Goal: Feedback & Contribution: Contribute content

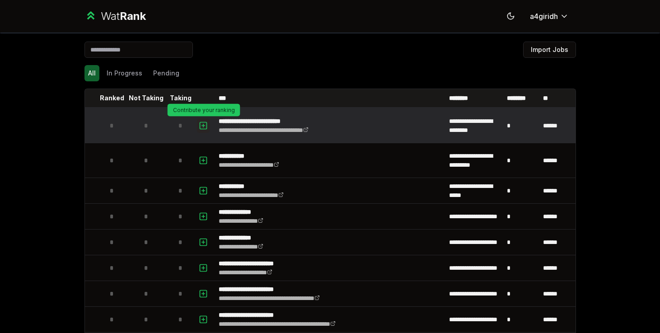
click at [204, 126] on icon "button" at bounding box center [203, 126] width 3 height 0
select select
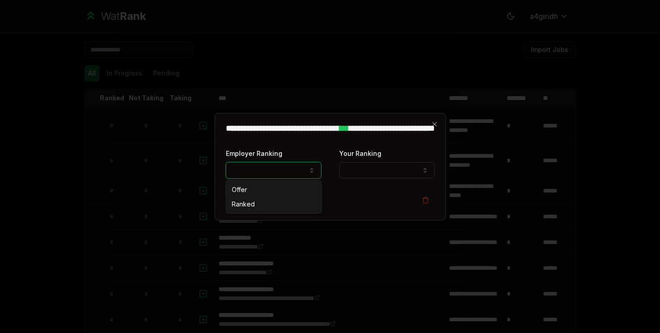
click at [269, 177] on button "Employer Ranking" at bounding box center [273, 170] width 95 height 16
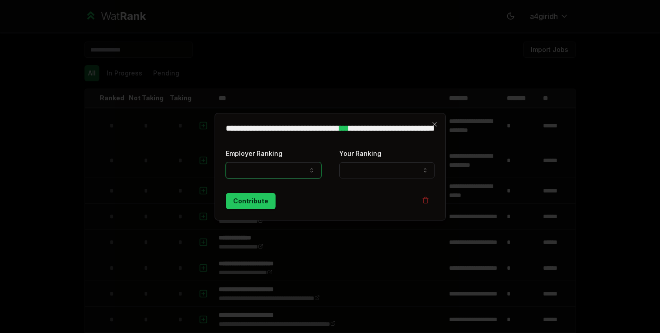
click at [284, 116] on div "**********" at bounding box center [330, 167] width 231 height 108
click at [430, 122] on div "**********" at bounding box center [330, 167] width 231 height 108
click at [432, 125] on icon "button" at bounding box center [434, 124] width 7 height 7
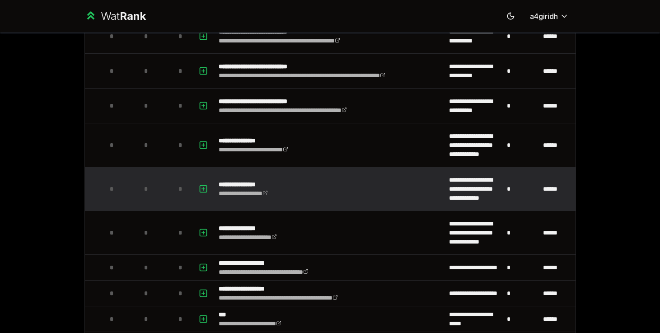
scroll to position [508, 0]
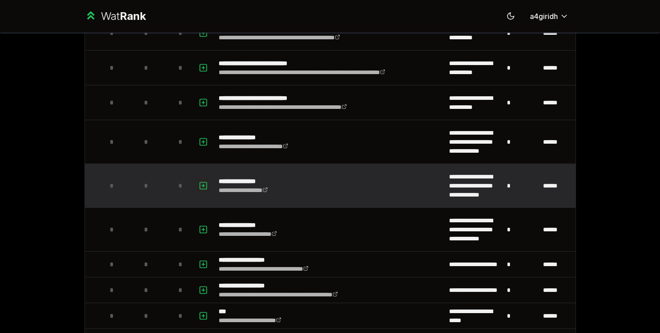
click at [207, 188] on icon "button" at bounding box center [203, 185] width 9 height 11
select select
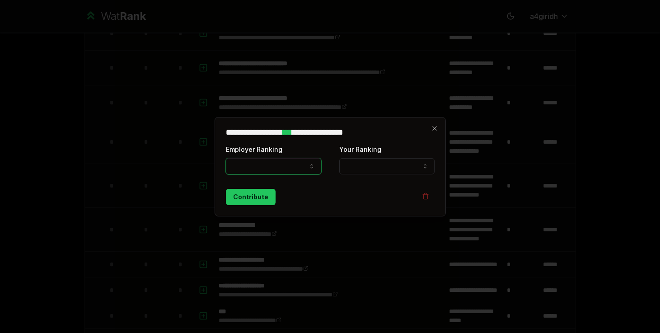
click at [250, 162] on button "Employer Ranking" at bounding box center [273, 166] width 95 height 16
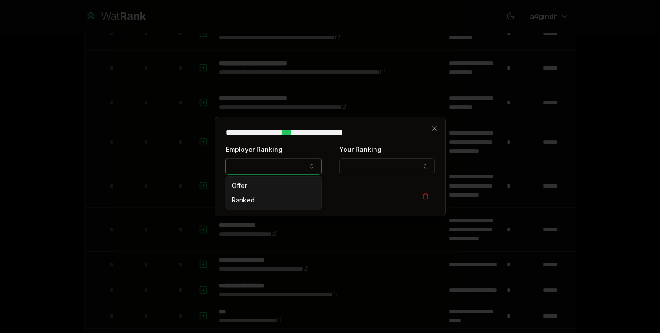
select select "******"
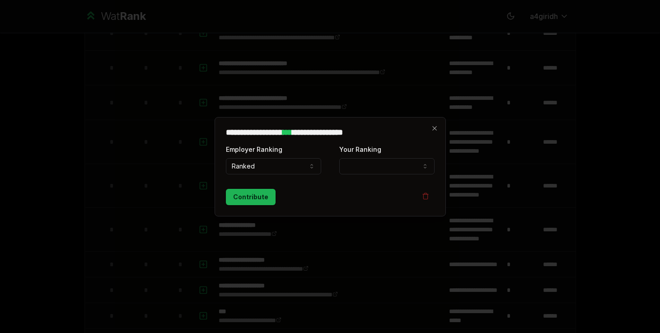
click at [269, 198] on button "Contribute" at bounding box center [251, 197] width 50 height 16
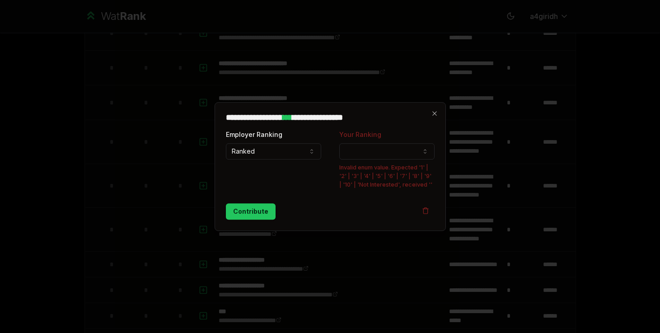
click at [359, 144] on button "Your Ranking" at bounding box center [386, 151] width 95 height 16
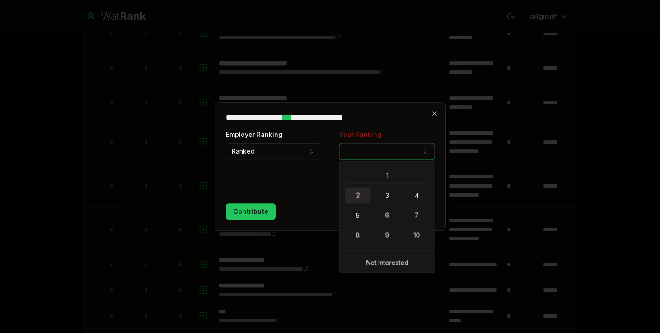
select select "*"
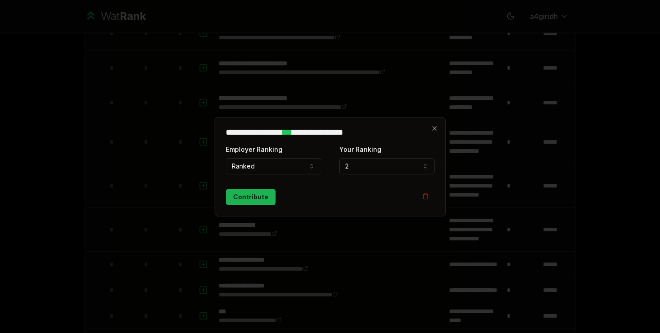
click at [254, 198] on button "Contribute" at bounding box center [251, 197] width 50 height 16
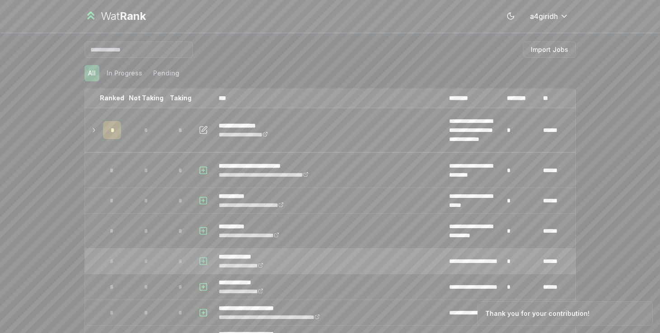
scroll to position [19, 0]
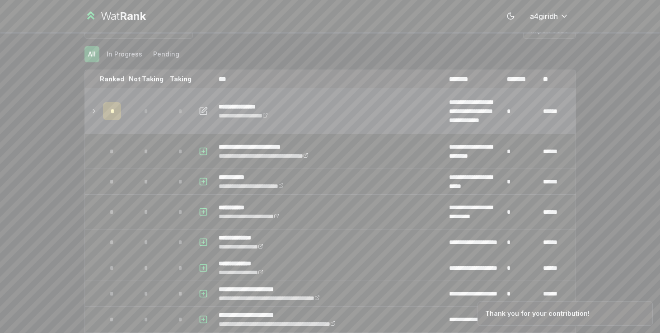
click at [94, 111] on icon at bounding box center [94, 111] width 2 height 4
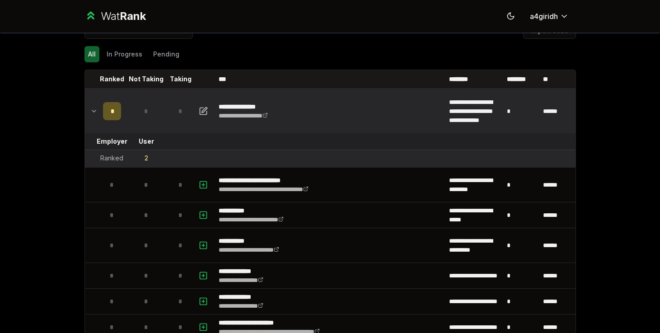
click at [94, 111] on icon at bounding box center [94, 111] width 4 height 2
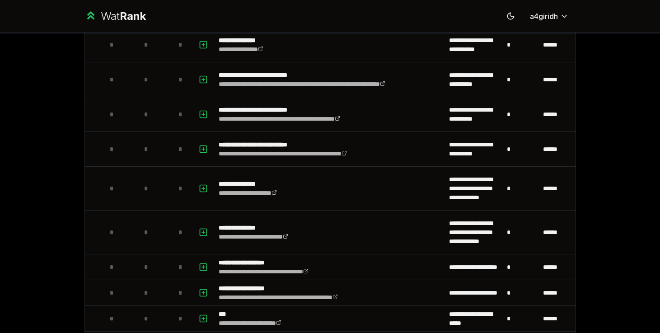
scroll to position [513, 0]
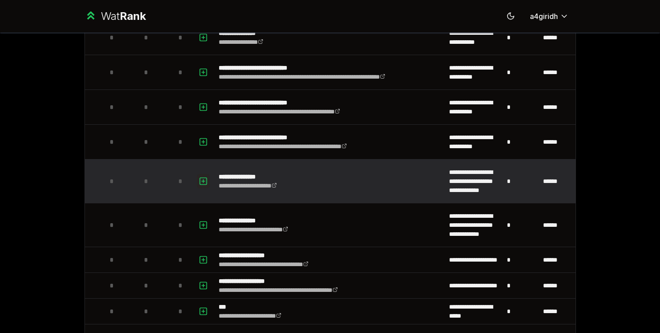
click at [205, 180] on icon "button" at bounding box center [203, 181] width 9 height 11
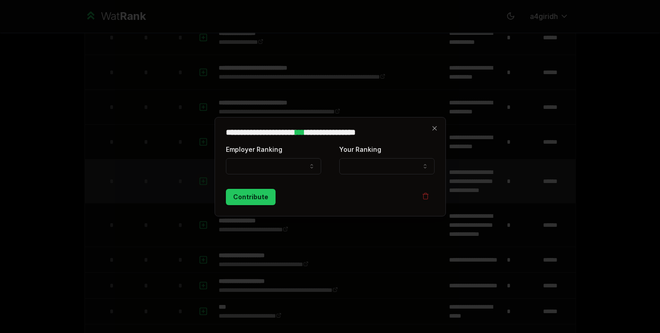
select select
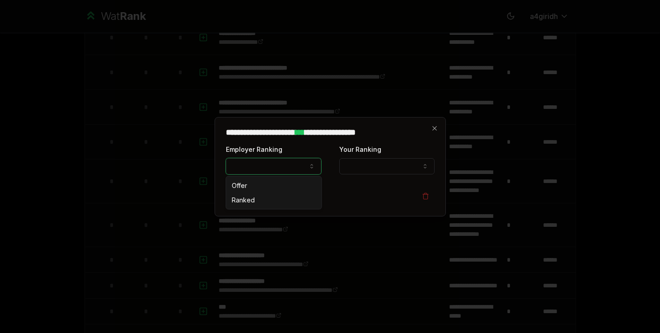
click at [233, 168] on button "Employer Ranking" at bounding box center [273, 166] width 95 height 16
select select "******"
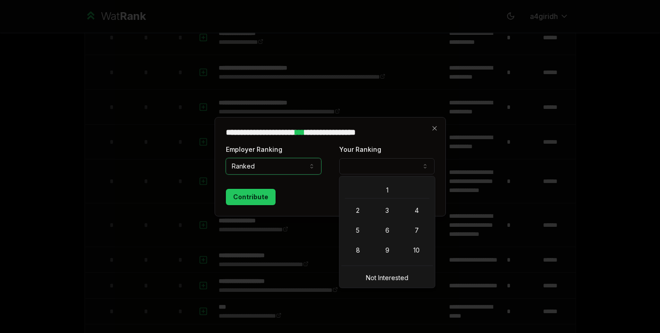
click at [348, 162] on button "Your Ranking" at bounding box center [386, 166] width 95 height 16
select select "*"
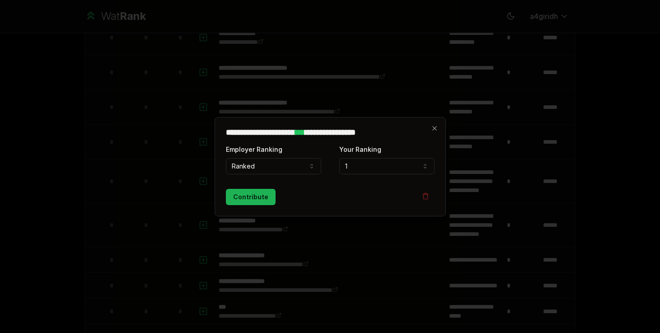
click at [248, 197] on button "Contribute" at bounding box center [251, 197] width 50 height 16
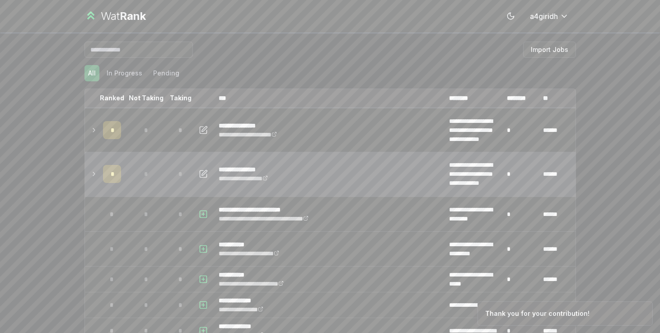
click at [96, 174] on icon at bounding box center [93, 174] width 7 height 11
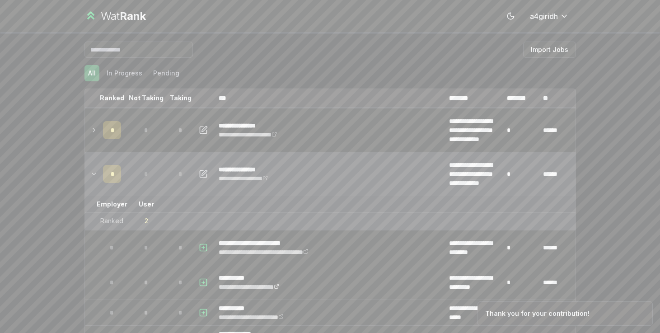
click at [96, 174] on icon at bounding box center [93, 174] width 7 height 11
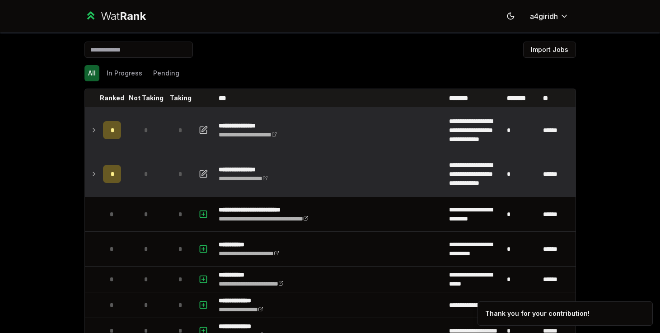
click at [99, 131] on td at bounding box center [92, 129] width 14 height 43
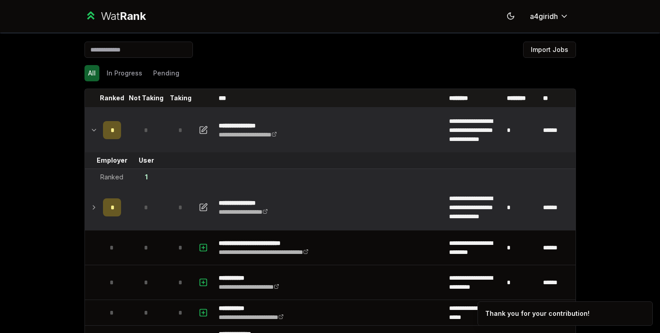
click at [99, 130] on td at bounding box center [92, 129] width 14 height 43
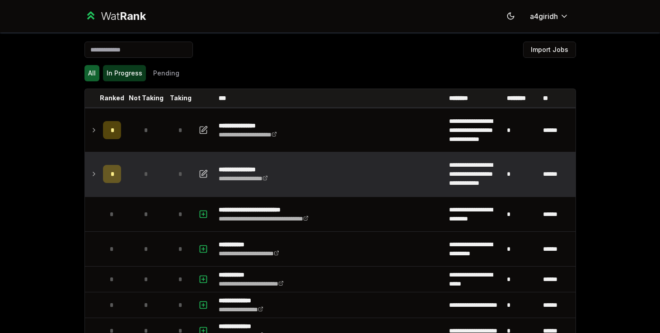
click at [131, 74] on button "In Progress" at bounding box center [124, 73] width 43 height 16
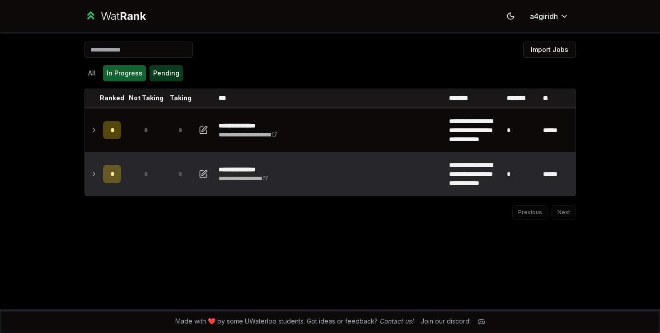
click at [160, 75] on button "Pending" at bounding box center [166, 73] width 33 height 16
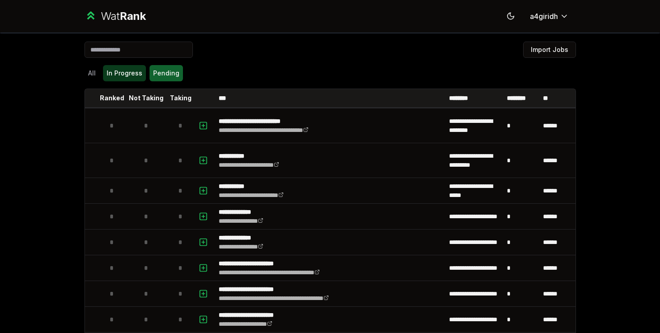
click at [137, 79] on button "In Progress" at bounding box center [124, 73] width 43 height 16
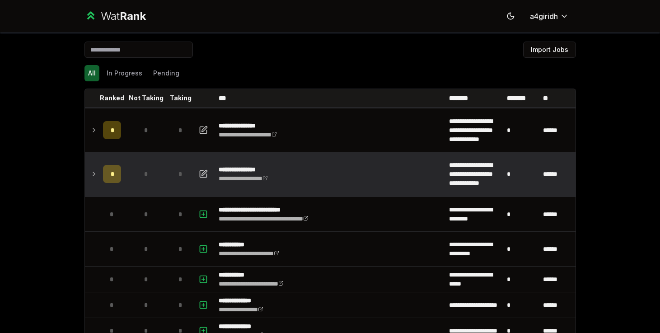
click at [98, 174] on td at bounding box center [92, 173] width 14 height 43
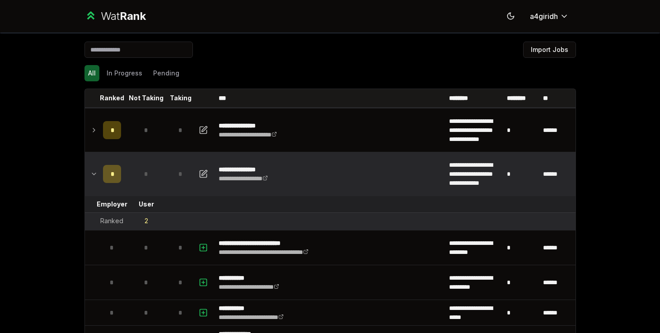
click at [102, 174] on td "*" at bounding box center [111, 173] width 25 height 43
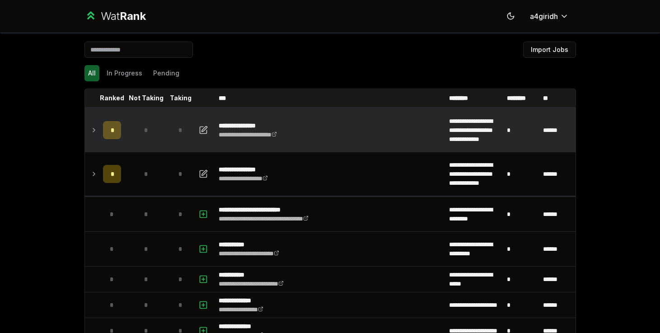
click at [106, 132] on div "*" at bounding box center [112, 130] width 18 height 18
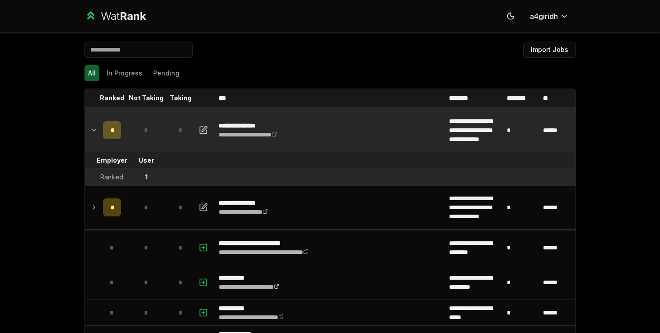
click at [98, 134] on td at bounding box center [92, 129] width 14 height 43
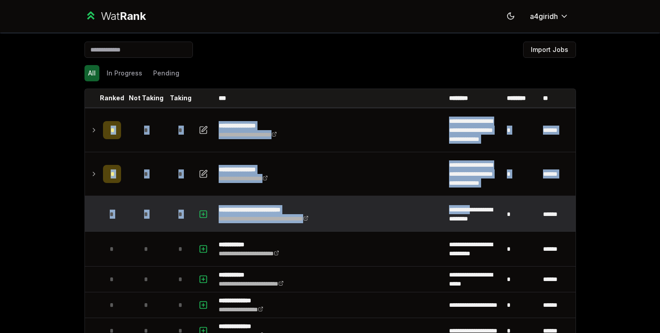
drag, startPoint x: 586, startPoint y: 189, endPoint x: 498, endPoint y: 201, distance: 88.9
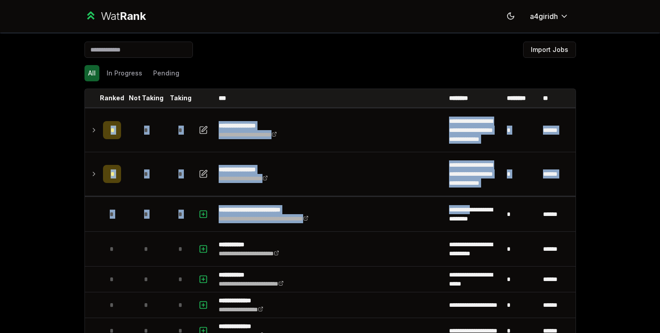
click at [631, 198] on div "**********" at bounding box center [330, 166] width 660 height 333
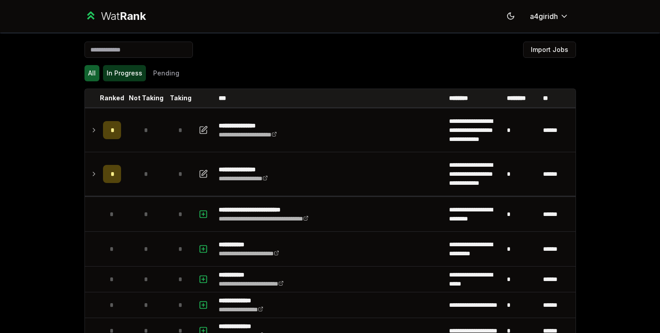
click at [142, 75] on button "In Progress" at bounding box center [124, 73] width 43 height 16
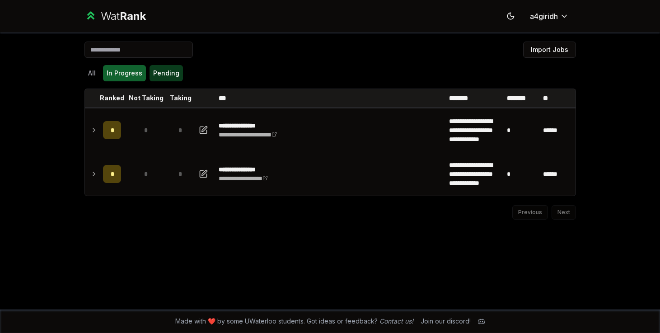
click at [160, 71] on button "Pending" at bounding box center [166, 73] width 33 height 16
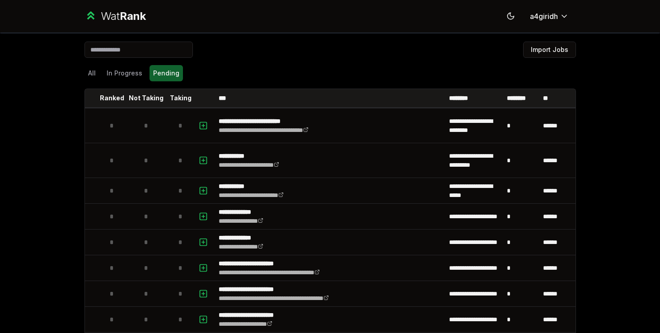
click at [93, 73] on button "All" at bounding box center [92, 73] width 15 height 16
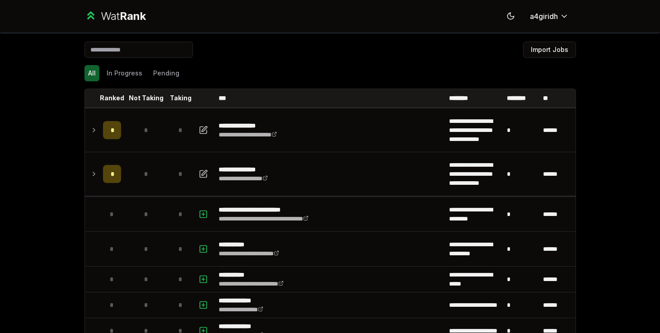
click at [120, 17] on span "Rank" at bounding box center [133, 15] width 26 height 13
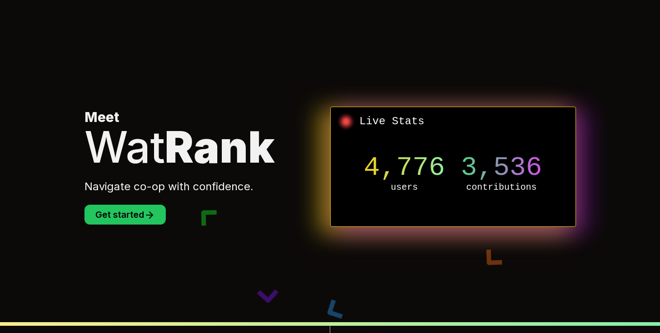
click at [131, 225] on section "Meet Wat Rank Navigate co-op with confidence. Get started Live Stats 4,776 user…" at bounding box center [330, 166] width 521 height 333
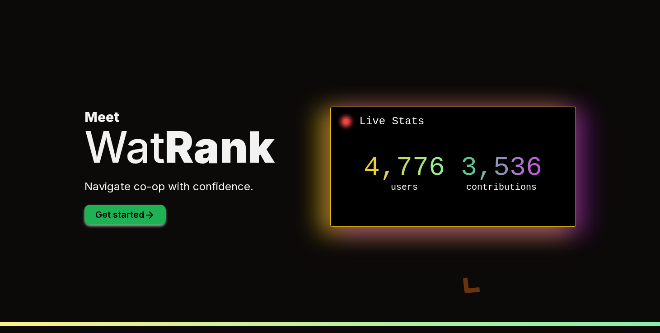
click at [138, 218] on button "Get started" at bounding box center [125, 215] width 81 height 20
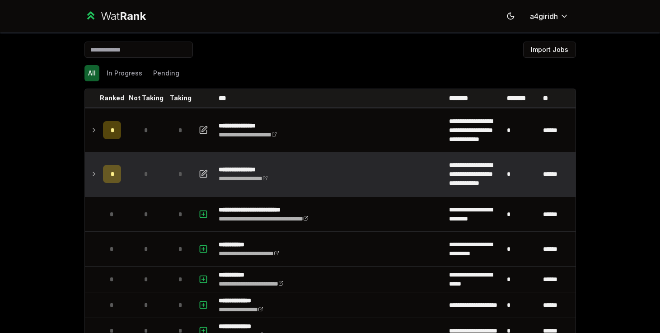
click at [98, 167] on td at bounding box center [92, 173] width 14 height 43
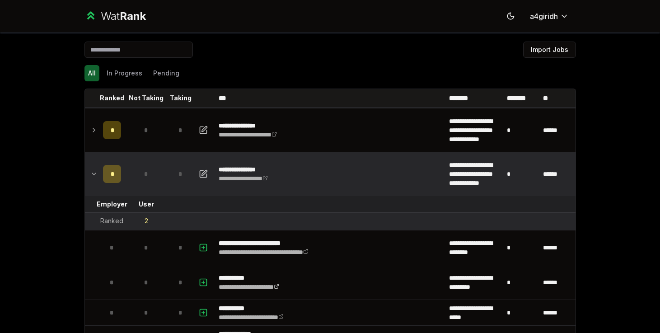
click at [98, 167] on td at bounding box center [92, 173] width 14 height 43
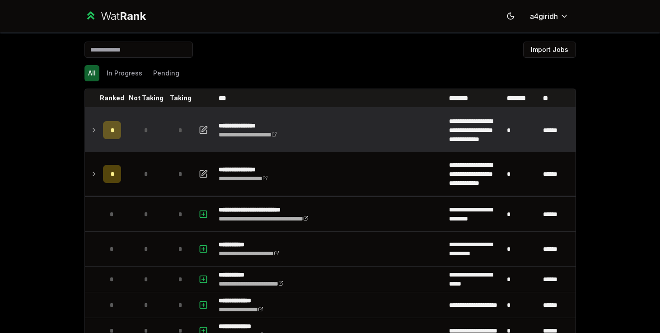
click at [95, 127] on icon at bounding box center [93, 130] width 7 height 11
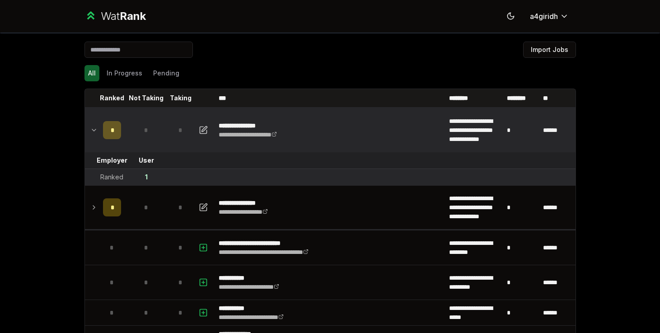
click at [96, 127] on icon at bounding box center [93, 130] width 7 height 11
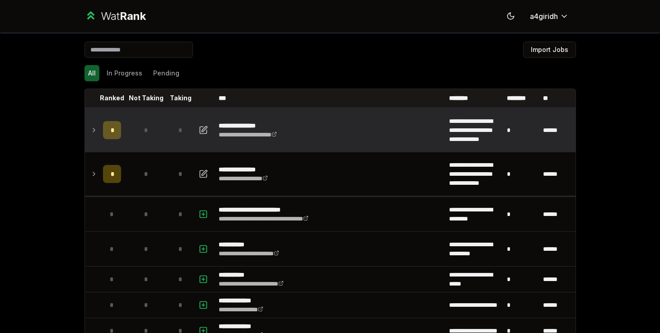
click at [146, 130] on span "*" at bounding box center [146, 130] width 4 height 9
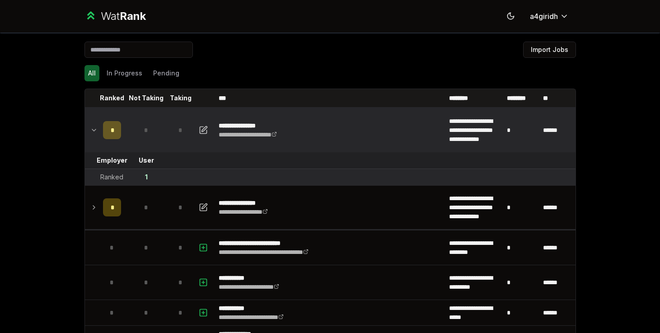
click at [146, 130] on span "*" at bounding box center [146, 130] width 4 height 9
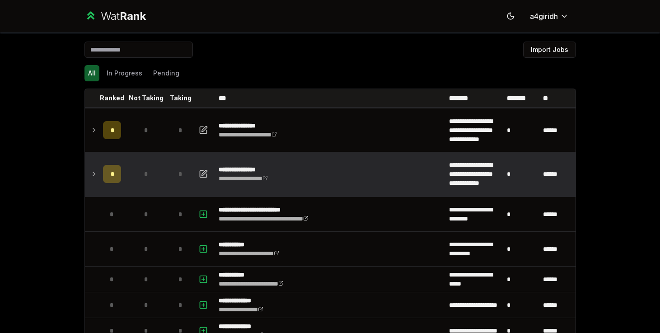
click at [98, 180] on td at bounding box center [92, 173] width 14 height 43
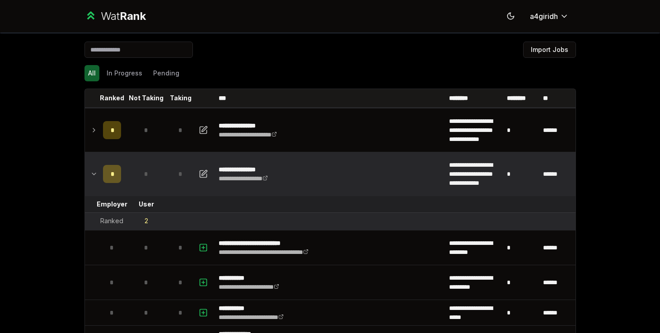
click at [97, 180] on td at bounding box center [92, 173] width 14 height 43
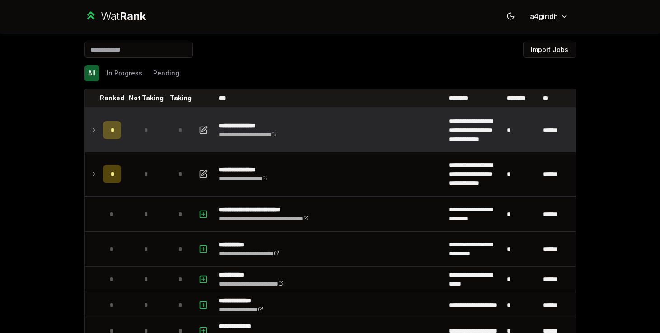
click at [102, 146] on td "*" at bounding box center [111, 129] width 25 height 43
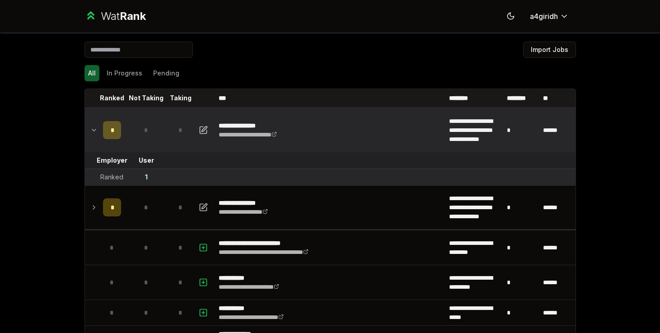
click at [102, 146] on td "*" at bounding box center [111, 129] width 25 height 43
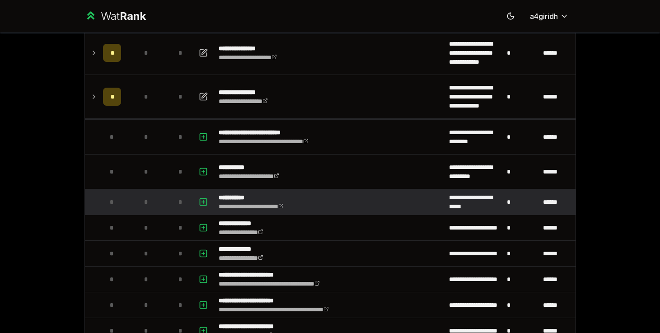
scroll to position [75, 0]
